Goal: Task Accomplishment & Management: Complete application form

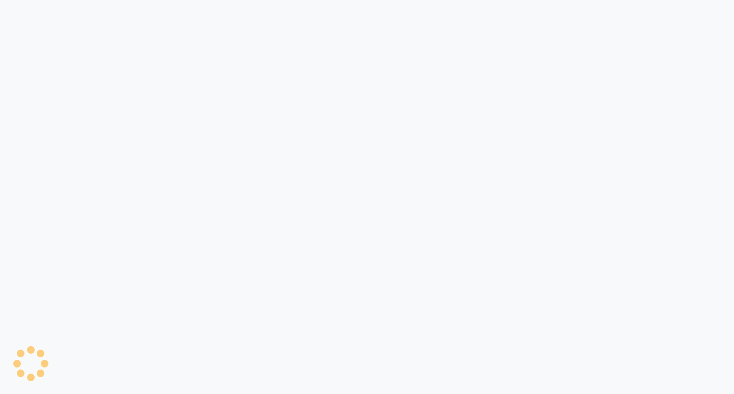
select select "5774"
select select "service"
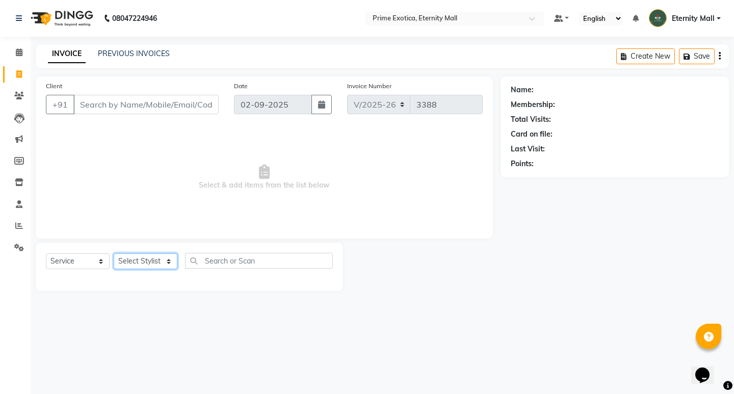
click at [129, 259] on select "Select Stylist AB ADMIN ajay vikram lakshane Dipak Narnaware Isha Bahel Rajeshr…" at bounding box center [146, 261] width 64 height 16
click at [372, 334] on div "08047224946 Select Location × Prime Exotica, Eternity Mall Default Panel My Pan…" at bounding box center [367, 197] width 734 height 394
click at [18, 224] on icon at bounding box center [19, 226] width 8 height 8
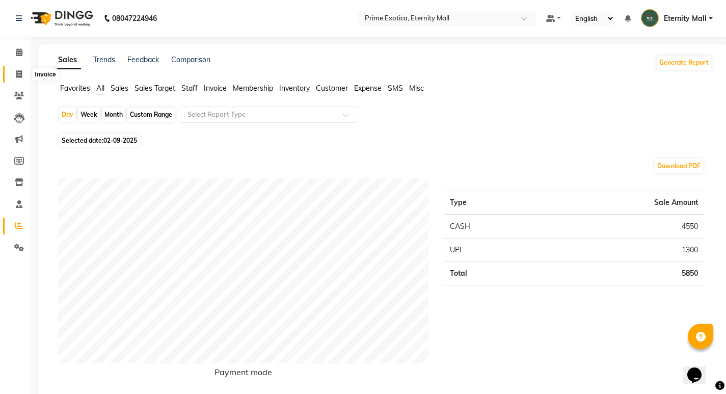
click at [17, 74] on icon at bounding box center [19, 74] width 6 height 8
select select "service"
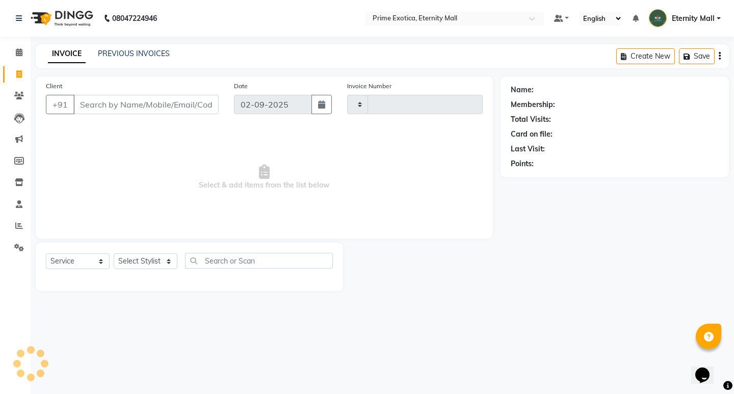
type input "3388"
select select "5774"
click at [159, 254] on select "Select Stylist AB ADMIN ajay vikram lakshane Dipak Narnaware Isha Bahel Rajeshr…" at bounding box center [146, 261] width 64 height 16
select select "69613"
click at [114, 253] on select "Select Stylist AB ADMIN ajay vikram lakshane Dipak Narnaware Isha Bahel Rajeshr…" at bounding box center [146, 261] width 64 height 16
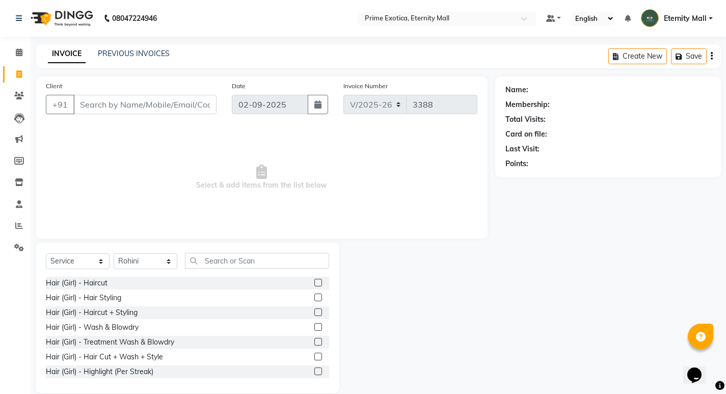
click at [250, 245] on div "Select Service Product Membership Package Voucher Prepaid Gift Card Select Styl…" at bounding box center [188, 318] width 304 height 150
click at [242, 270] on div "Select Service Product Membership Package Voucher Prepaid Gift Card Select Styl…" at bounding box center [187, 265] width 283 height 24
click at [243, 265] on input "text" at bounding box center [257, 261] width 144 height 16
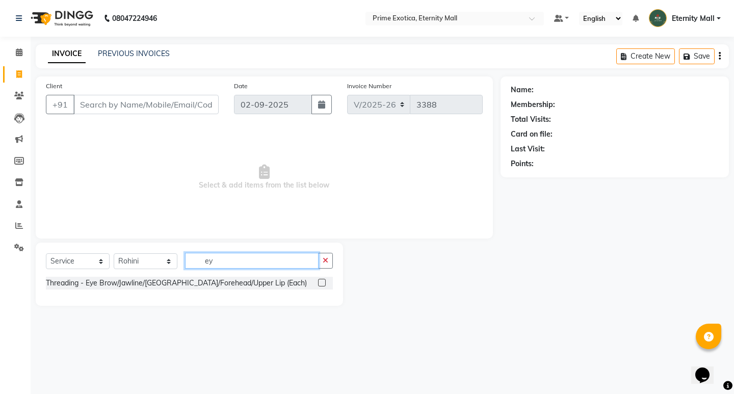
type input "ey"
click at [319, 284] on label at bounding box center [322, 283] width 8 height 8
click at [319, 284] on input "checkbox" at bounding box center [321, 283] width 7 height 7
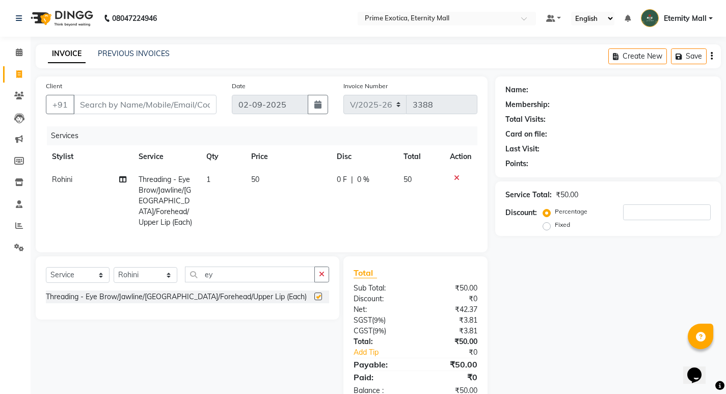
checkbox input "false"
click at [325, 213] on td "50" at bounding box center [288, 201] width 86 height 66
select select "69613"
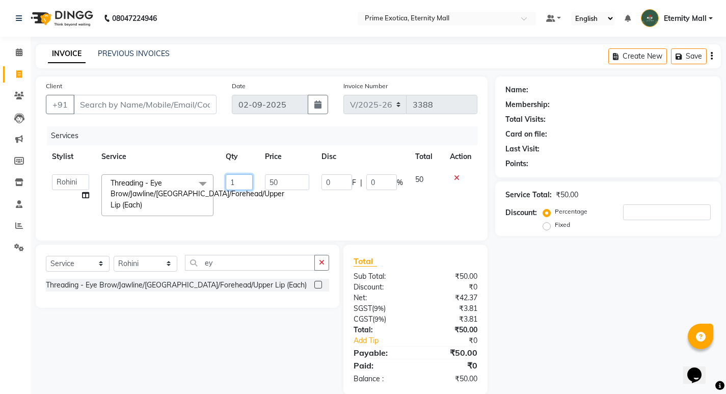
click at [239, 178] on input "1" at bounding box center [239, 182] width 27 height 16
type input "2"
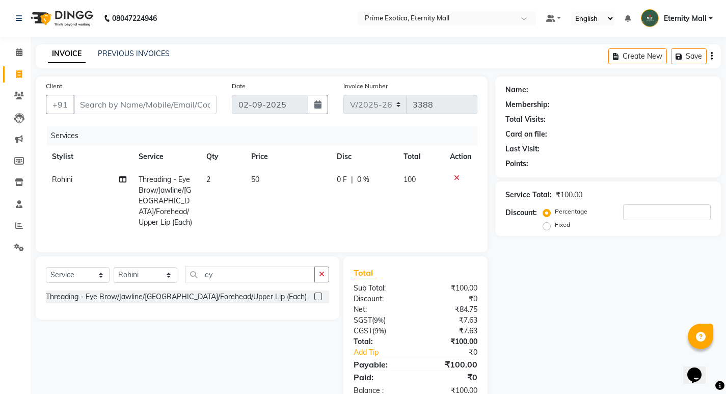
drag, startPoint x: 267, startPoint y: 210, endPoint x: 264, endPoint y: 215, distance: 5.9
click at [266, 214] on td "50" at bounding box center [288, 201] width 86 height 66
select select "69613"
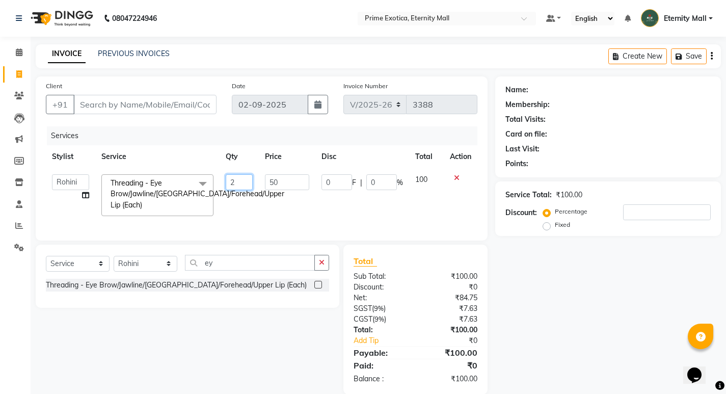
click at [238, 184] on input "2" at bounding box center [239, 182] width 27 height 16
type input "3"
click at [189, 100] on input "Client" at bounding box center [144, 104] width 143 height 19
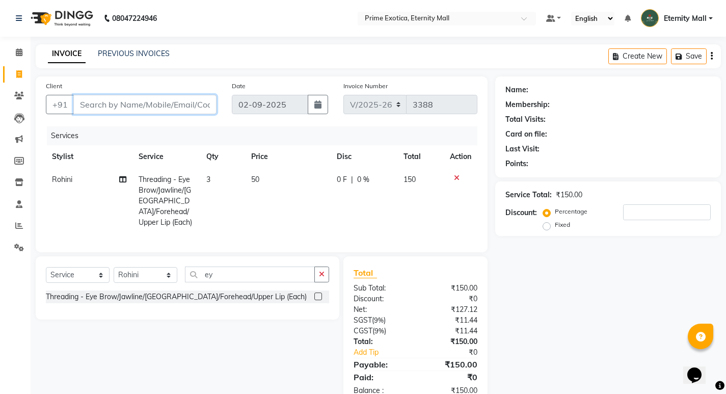
click at [171, 107] on input "Client" at bounding box center [144, 104] width 143 height 19
type input "9"
type input "0"
click at [92, 106] on input "95534841" at bounding box center [118, 104] width 91 height 19
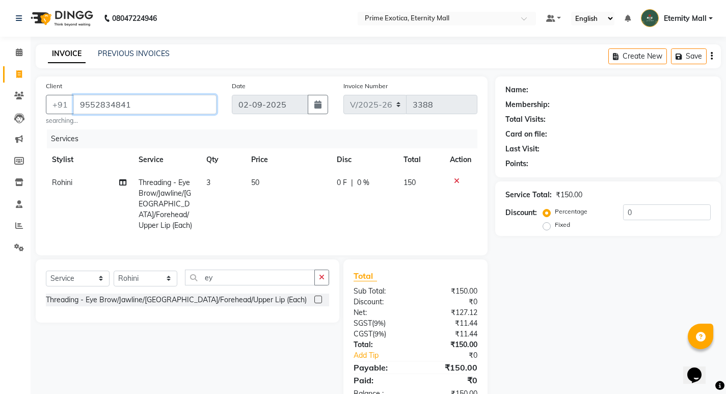
type input "9552834841"
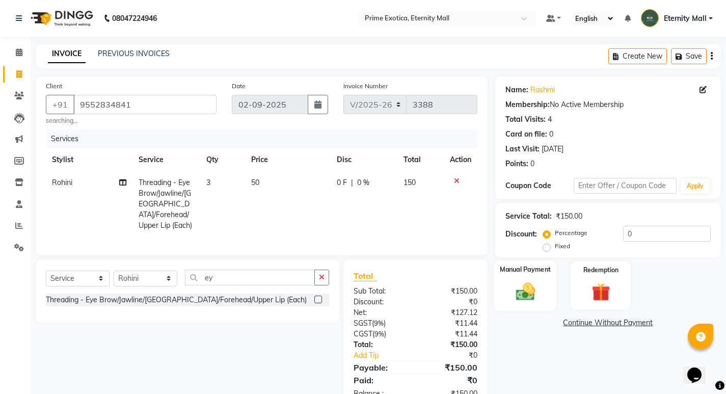
click at [526, 296] on img at bounding box center [525, 291] width 31 height 22
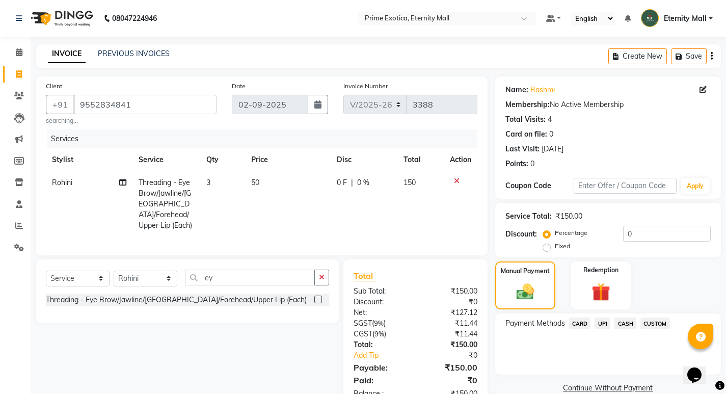
click at [600, 325] on span "UPI" at bounding box center [603, 324] width 16 height 12
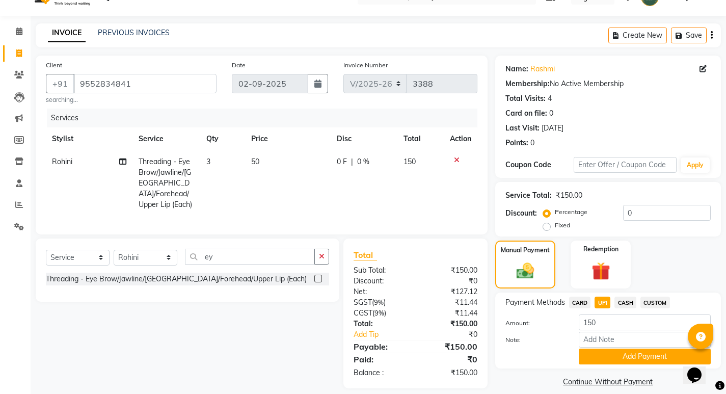
scroll to position [32, 0]
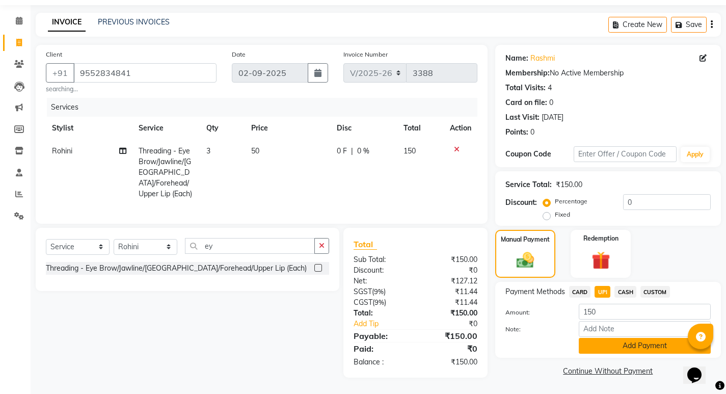
click at [637, 341] on button "Add Payment" at bounding box center [645, 346] width 132 height 16
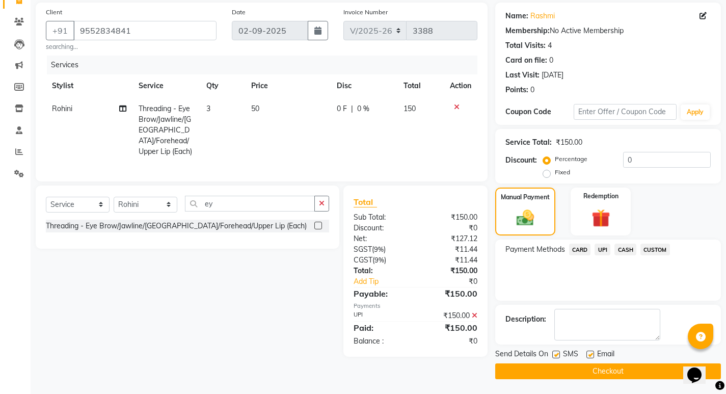
scroll to position [74, 0]
click at [604, 250] on span "UPI" at bounding box center [603, 249] width 16 height 12
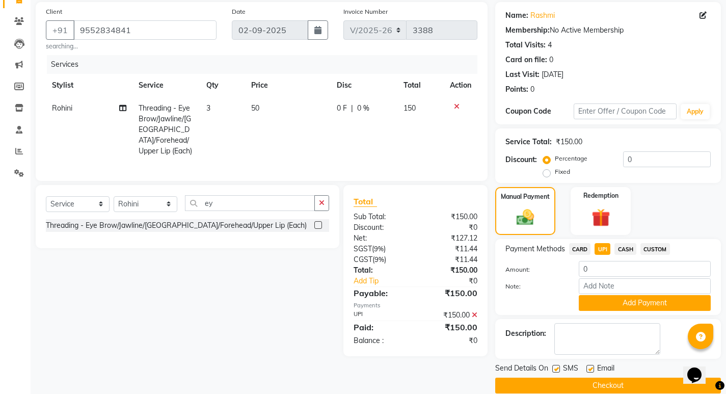
click at [469, 369] on div "Client +91 9552834841 searching... Date 02-09-2025 Invoice Number V/2025 V/2025…" at bounding box center [261, 197] width 467 height 391
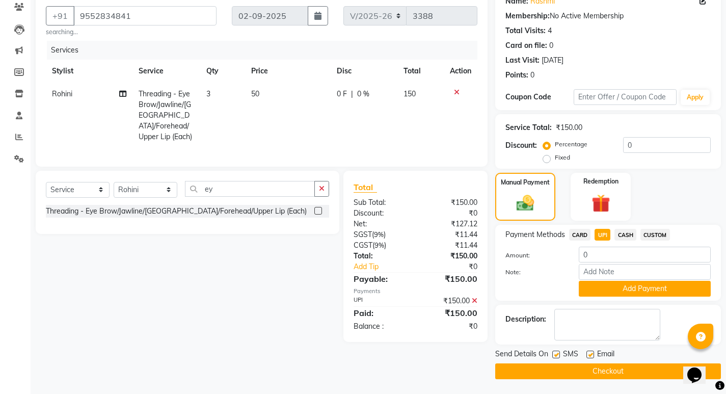
scroll to position [89, 0]
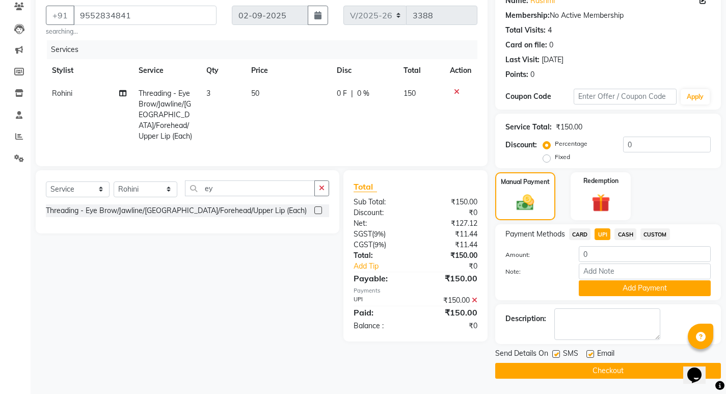
click at [612, 369] on button "Checkout" at bounding box center [608, 371] width 226 height 16
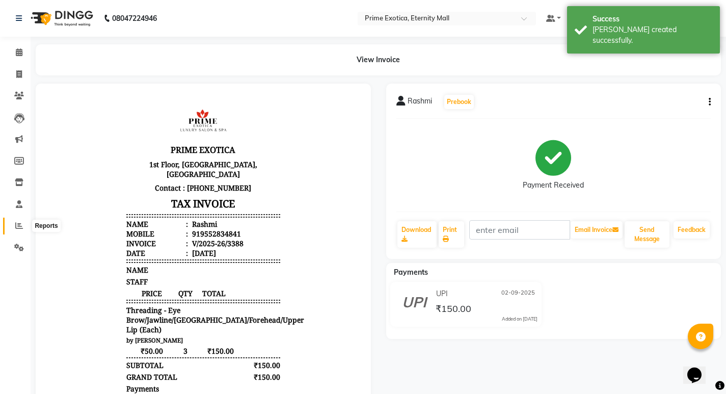
click at [19, 229] on icon at bounding box center [19, 226] width 8 height 8
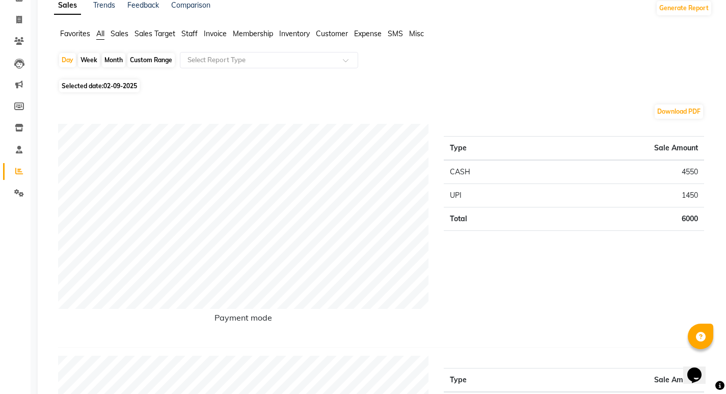
scroll to position [51, 0]
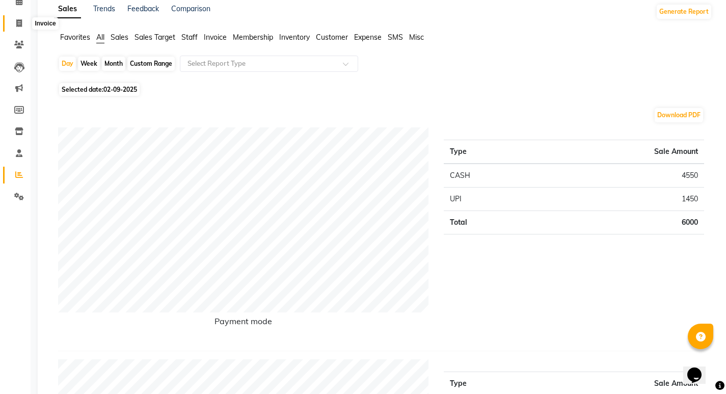
click at [13, 24] on span at bounding box center [19, 24] width 18 height 12
select select "service"
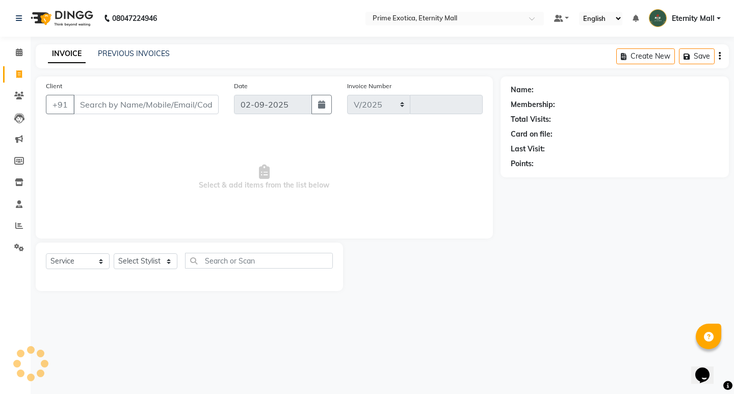
select select "5774"
type input "3389"
click at [136, 256] on select "Select Stylist AB ADMIN ajay vikram lakshane Dipak Narnaware Isha Bahel Rajeshr…" at bounding box center [146, 261] width 64 height 16
select select "69613"
click at [114, 253] on select "Select Stylist AB ADMIN ajay vikram lakshane Dipak Narnaware Isha Bahel Rajeshr…" at bounding box center [146, 261] width 64 height 16
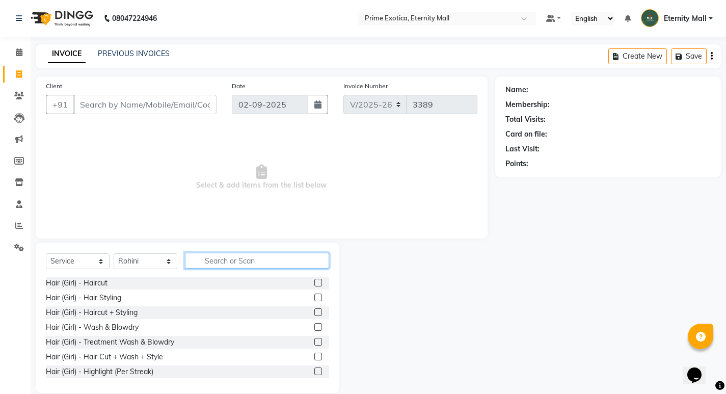
click at [211, 258] on input "text" at bounding box center [257, 261] width 144 height 16
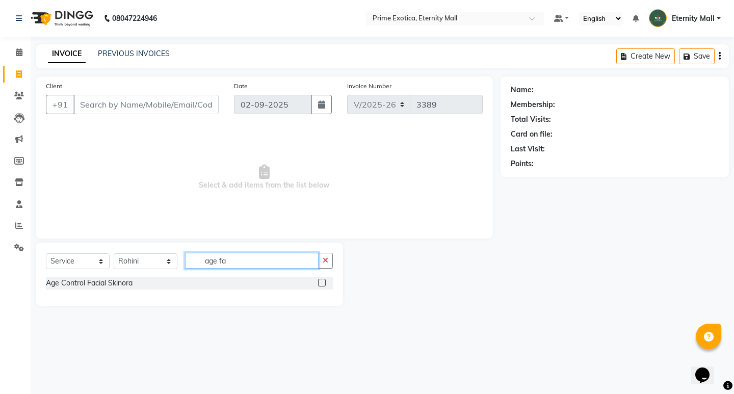
type input "age fa"
click at [318, 284] on label at bounding box center [322, 283] width 8 height 8
click at [318, 284] on input "checkbox" at bounding box center [321, 283] width 7 height 7
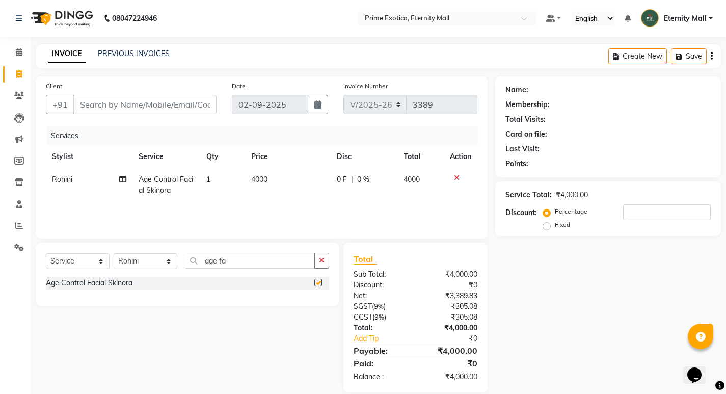
checkbox input "false"
click at [451, 179] on div at bounding box center [460, 177] width 21 height 7
click at [454, 178] on icon at bounding box center [457, 177] width 6 height 7
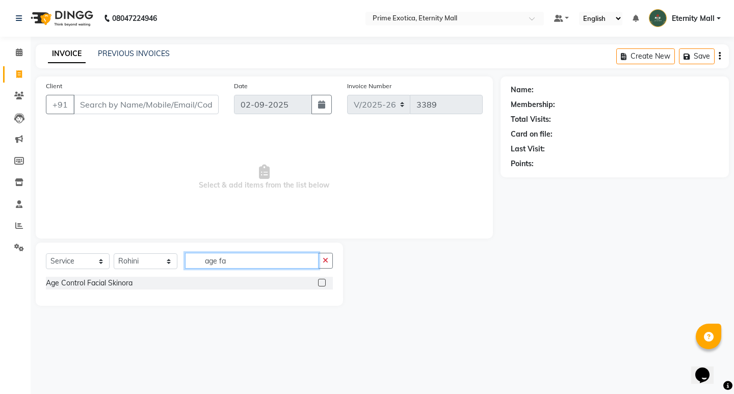
click at [237, 263] on input "age fa" at bounding box center [252, 261] width 134 height 16
type input "a"
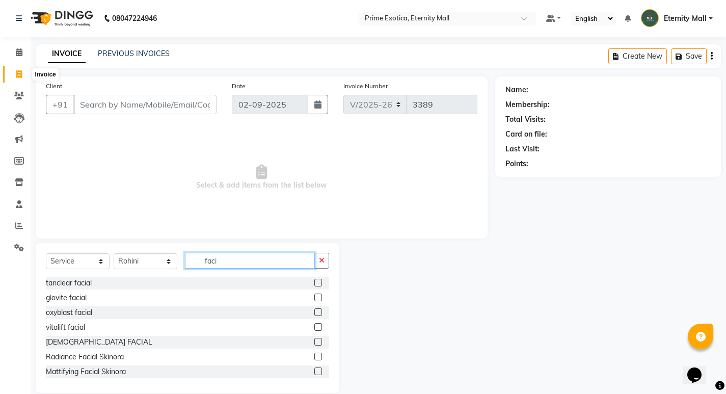
type input "faci"
click at [17, 72] on icon at bounding box center [19, 74] width 6 height 8
click at [19, 45] on link "Calendar" at bounding box center [15, 52] width 24 height 17
click at [22, 50] on icon at bounding box center [19, 52] width 7 height 8
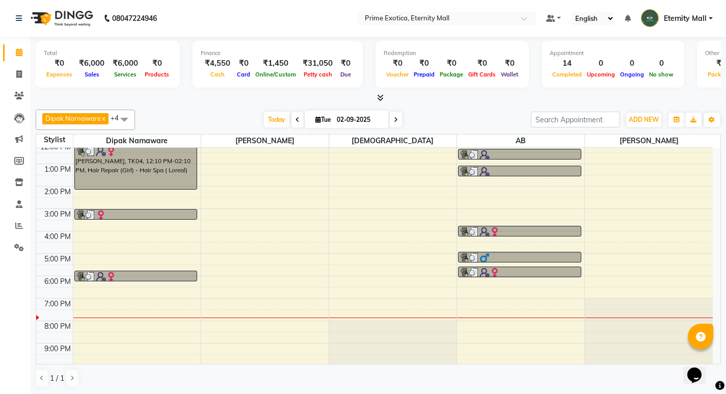
scroll to position [53, 0]
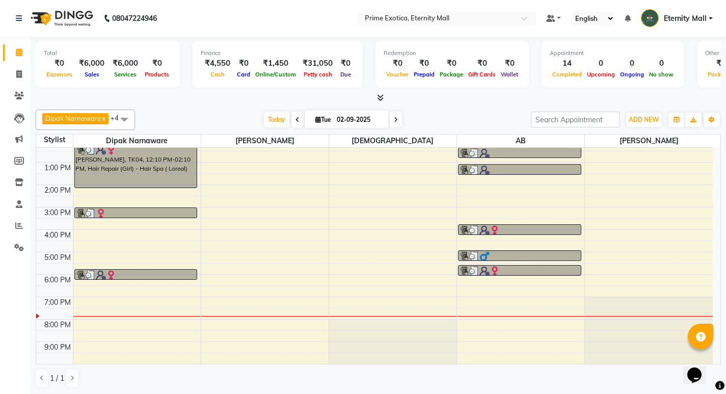
click at [76, 122] on span "Dipak Narnaware x" at bounding box center [75, 118] width 66 height 11
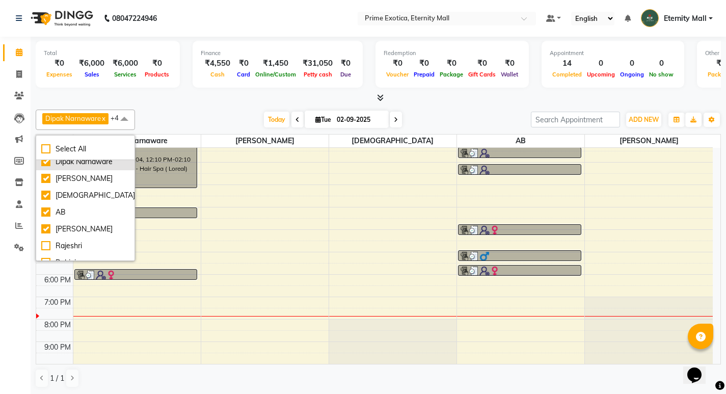
scroll to position [45, 0]
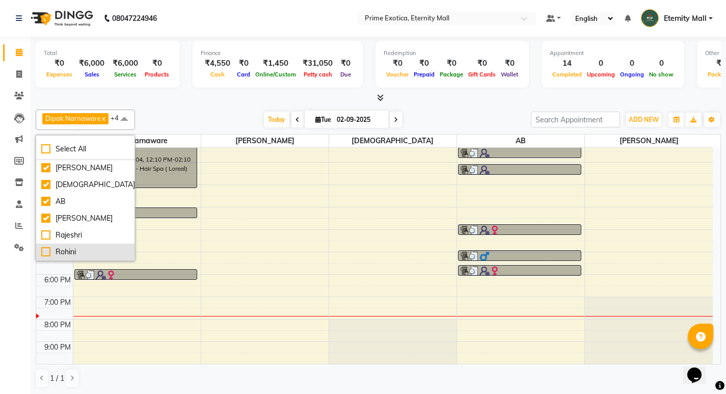
click at [61, 250] on div "Rohini" at bounding box center [85, 252] width 88 height 11
checkbox input "true"
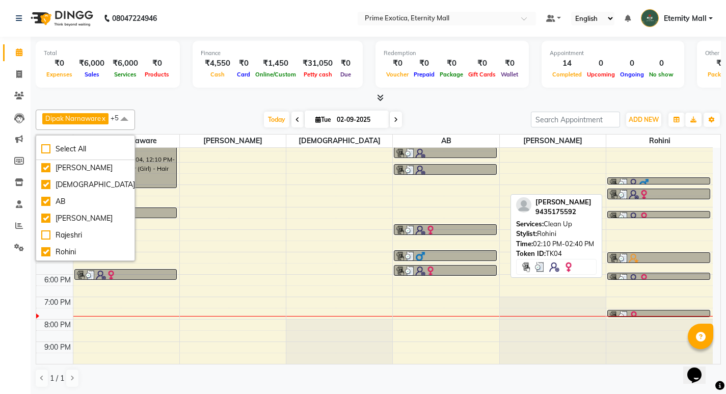
click at [659, 194] on div at bounding box center [659, 195] width 101 height 10
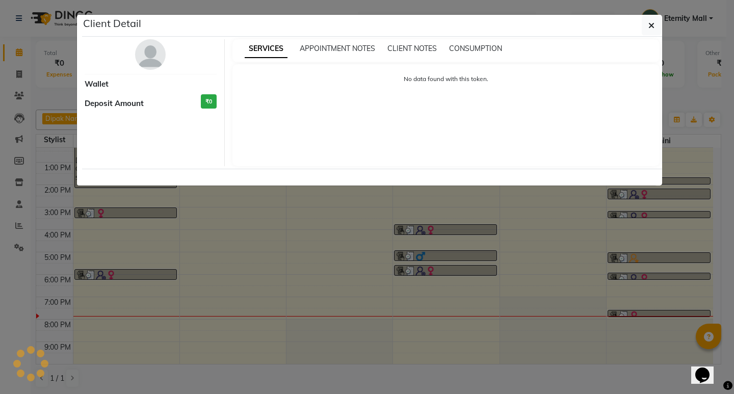
select select "3"
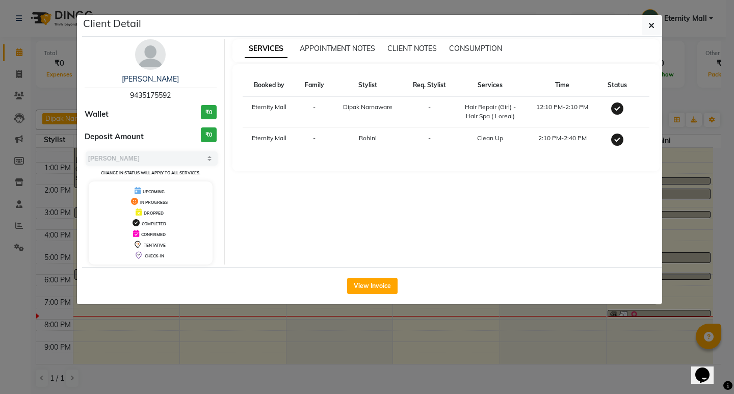
click at [160, 341] on ngb-modal-window "Client Detail Anupa 9435175592 Wallet ₹0 Deposit Amount ₹0 Select MARK DONE UPC…" at bounding box center [367, 197] width 734 height 394
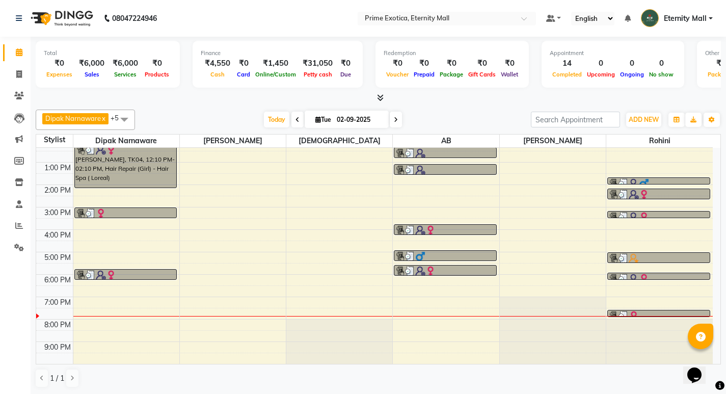
click at [95, 115] on span "Dipak Narnaware" at bounding box center [73, 118] width 56 height 8
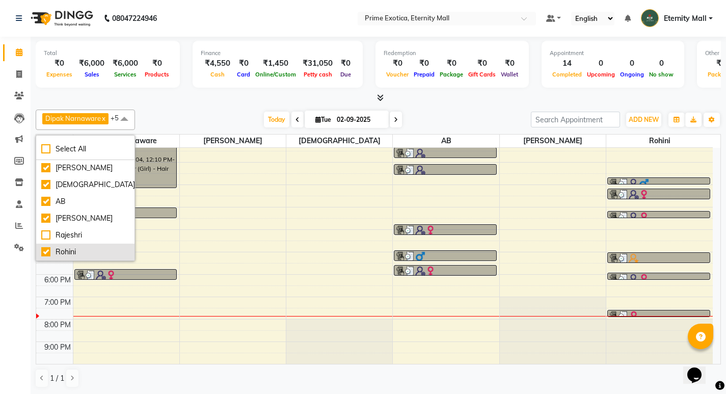
click at [44, 252] on div "Rohini" at bounding box center [85, 252] width 88 height 11
checkbox input "false"
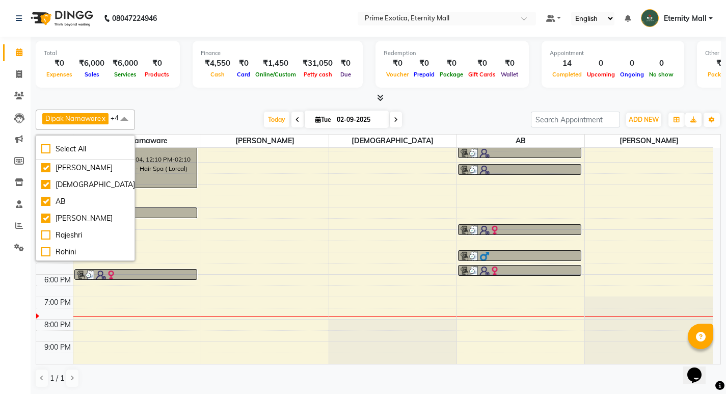
click at [335, 95] on div at bounding box center [392, 95] width 127 height 0
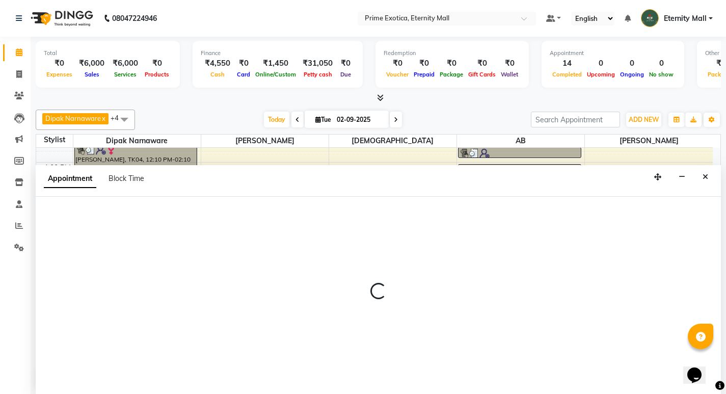
select select "66179"
select select "tentative"
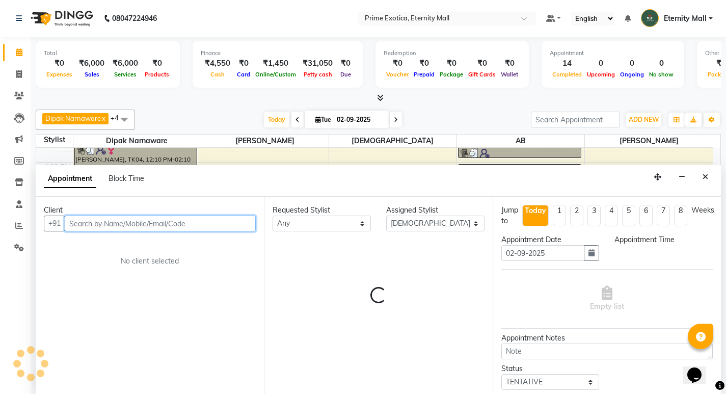
select select "1200"
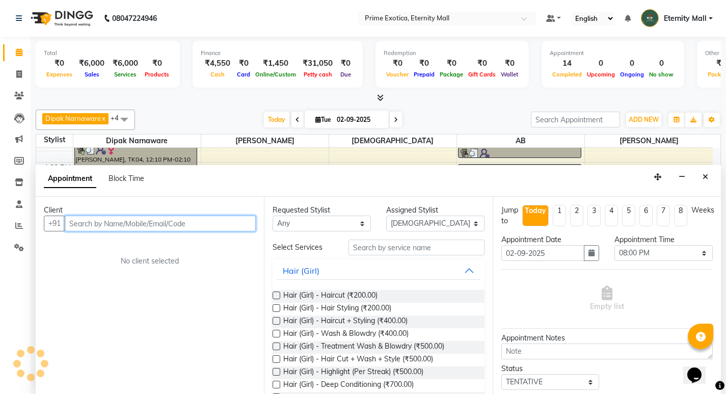
scroll to position [1, 0]
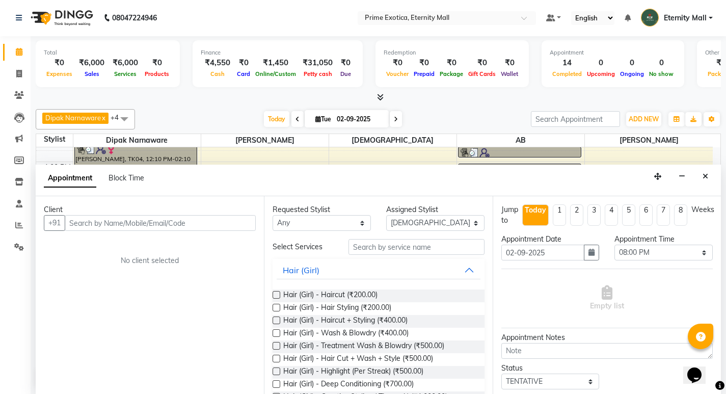
click at [30, 349] on div "Calendar Invoice Clients Leads Marketing Members Inventory Staff Reports Settin…" at bounding box center [69, 204] width 138 height 350
drag, startPoint x: 27, startPoint y: 346, endPoint x: 19, endPoint y: 332, distance: 15.7
click at [25, 345] on div "Calendar Invoice Clients Leads Marketing Members Inventory Staff Reports Settin…" at bounding box center [69, 204] width 138 height 350
click at [10, 74] on link "Invoice" at bounding box center [15, 74] width 24 height 17
select select "service"
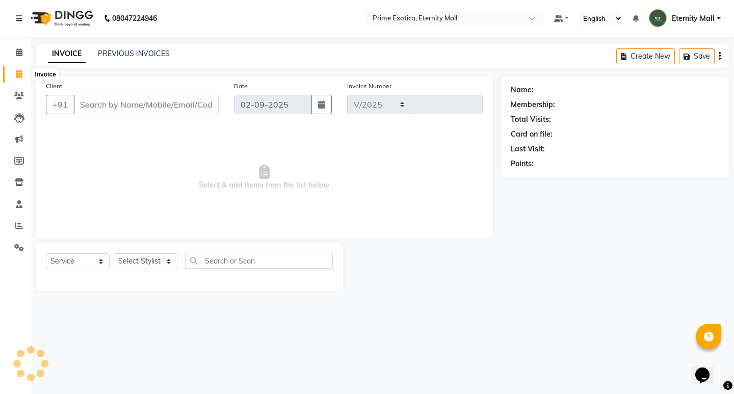
select select "5774"
type input "3389"
click at [13, 59] on link "Calendar" at bounding box center [15, 52] width 24 height 17
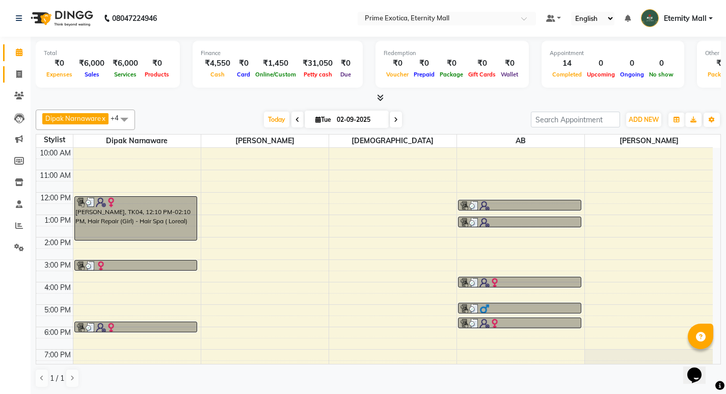
scroll to position [1, 0]
click at [25, 223] on span at bounding box center [19, 226] width 18 height 12
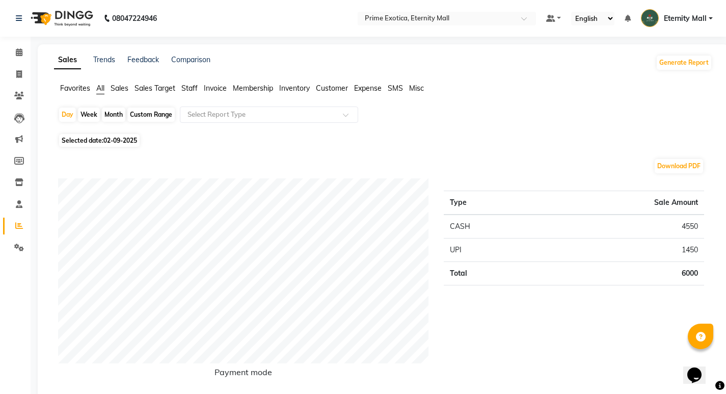
click at [101, 142] on span "Selected date: [DATE]" at bounding box center [99, 140] width 81 height 13
select select "9"
select select "2025"
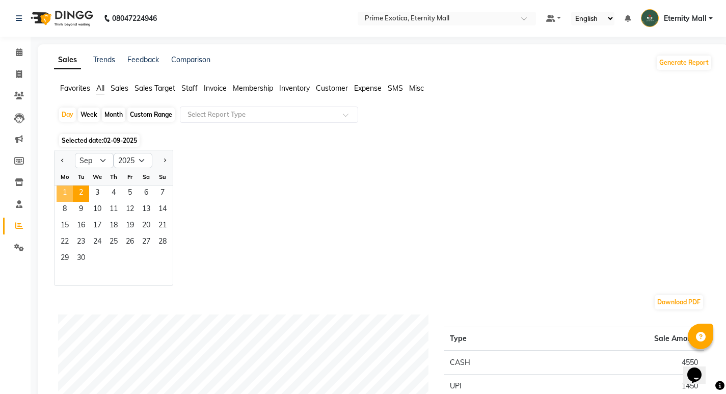
click at [66, 190] on span "1" at bounding box center [65, 194] width 16 height 16
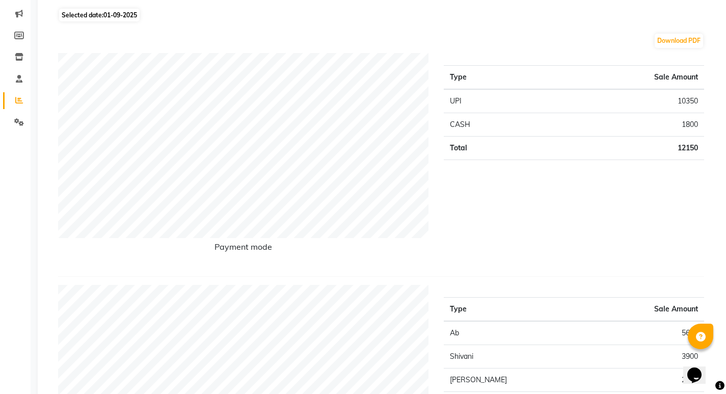
scroll to position [102, 0]
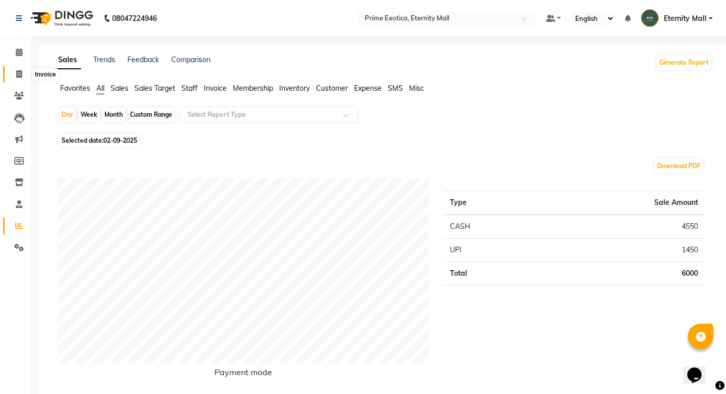
drag, startPoint x: 23, startPoint y: 74, endPoint x: 0, endPoint y: 74, distance: 23.4
click at [23, 74] on span at bounding box center [19, 75] width 18 height 12
select select "service"
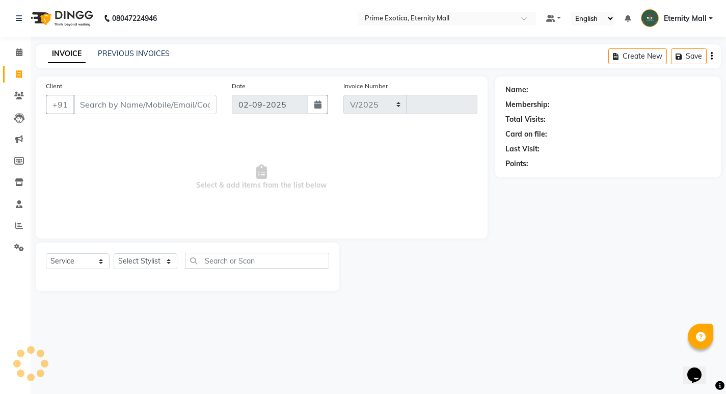
select select "5774"
type input "3389"
click at [106, 55] on link "PREVIOUS INVOICES" at bounding box center [134, 53] width 72 height 9
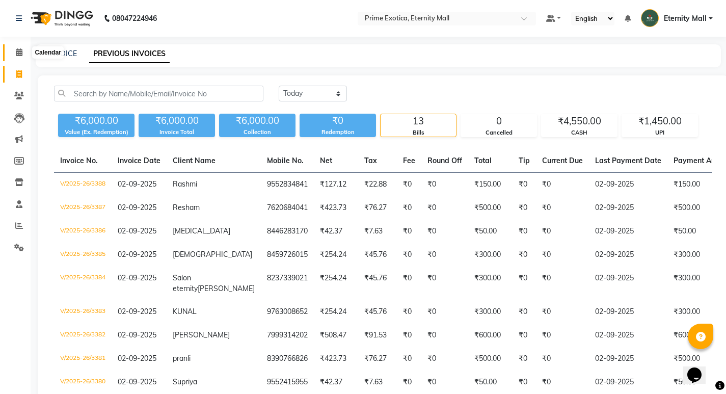
click at [22, 51] on icon at bounding box center [19, 52] width 7 height 8
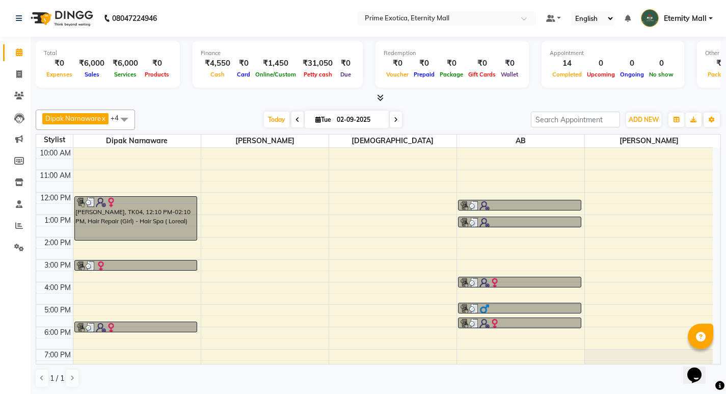
click at [193, 75] on div "Finance ₹4,550 Cash ₹0 Card ₹1,450 Online/Custom ₹31,050 Petty cash ₹0 Due" at bounding box center [278, 64] width 170 height 47
click at [22, 78] on span at bounding box center [19, 75] width 18 height 12
select select "service"
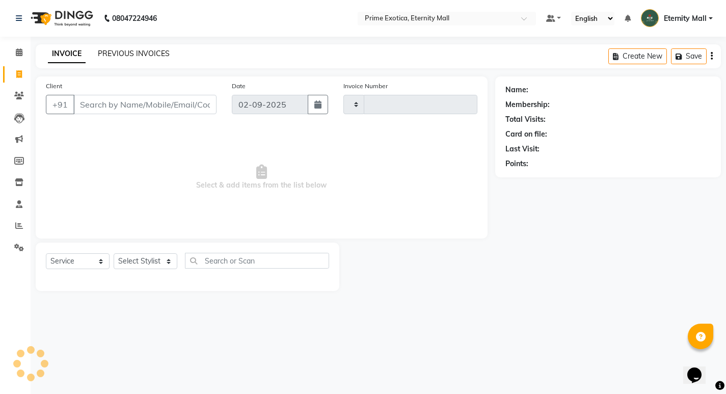
type input "3389"
select select "5774"
drag, startPoint x: 22, startPoint y: 78, endPoint x: 148, endPoint y: 56, distance: 127.4
click at [148, 56] on link "PREVIOUS INVOICES" at bounding box center [134, 53] width 72 height 9
